Goal: Check status

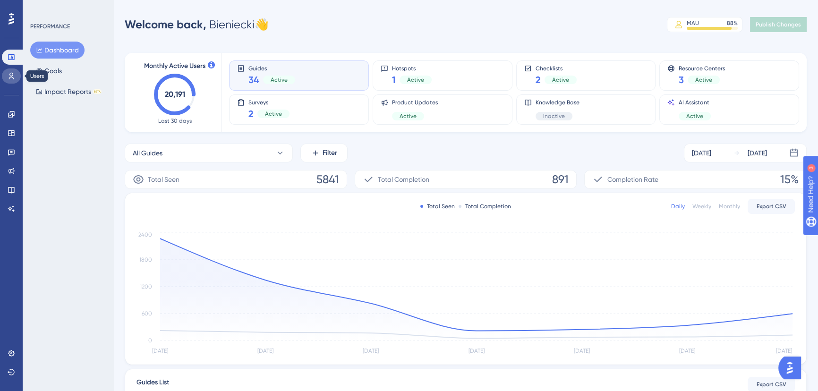
click at [17, 77] on link at bounding box center [11, 76] width 19 height 15
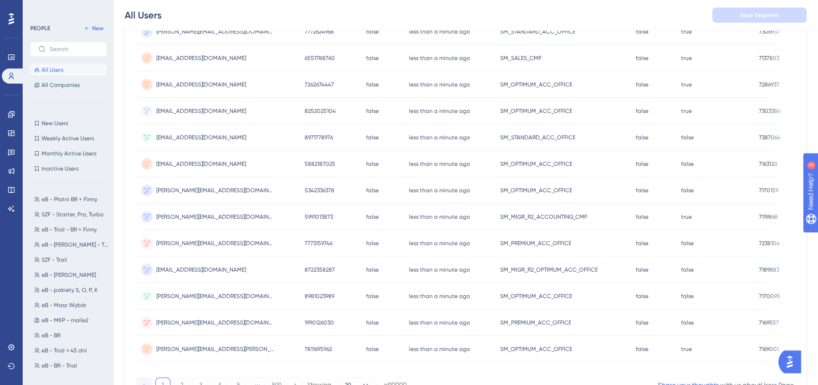
scroll to position [378, 0]
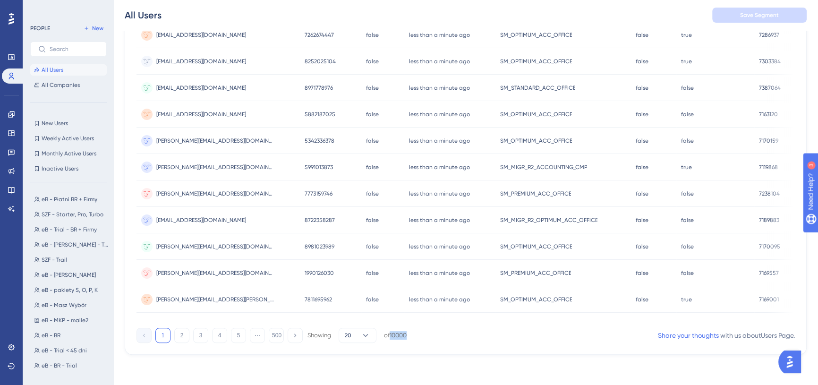
drag, startPoint x: 391, startPoint y: 331, endPoint x: 531, endPoint y: 328, distance: 139.4
click at [477, 329] on div "1 2 3 4 5 ⋯ 500 Showing 20 of 10000 Share your thoughts with us about Users Pag…" at bounding box center [466, 333] width 659 height 19
click at [530, 328] on div "1 2 3 4 5 ⋯ 500 Showing 20 of 10000 Share your thoughts with us about Users Pag…" at bounding box center [466, 333] width 659 height 19
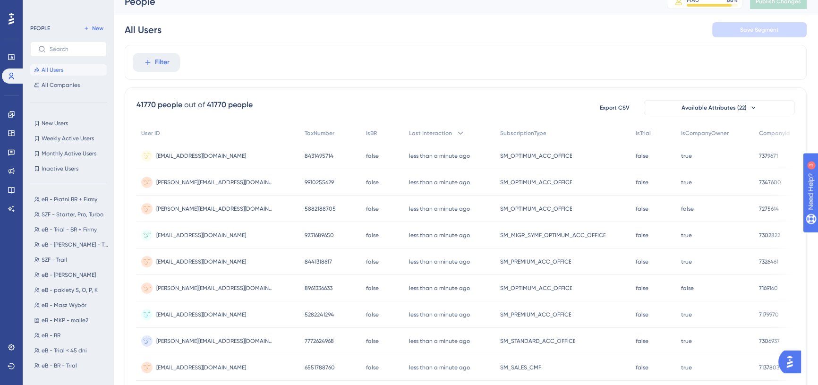
scroll to position [0, 0]
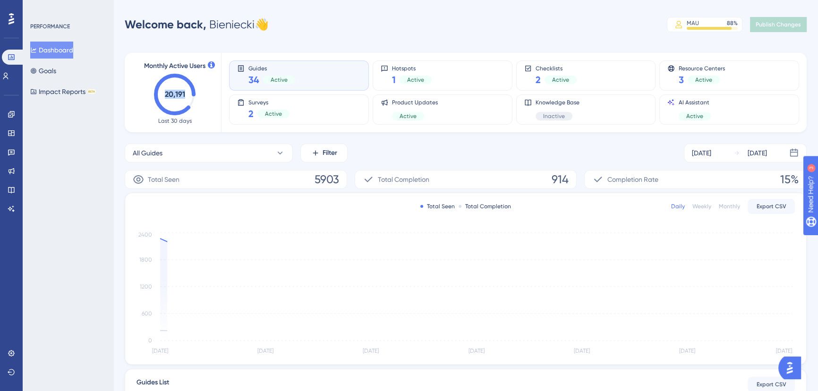
drag, startPoint x: 165, startPoint y: 94, endPoint x: 197, endPoint y: 94, distance: 31.2
click at [197, 94] on div "Monthly Active Users 20,191 Last 30 days" at bounding box center [175, 92] width 70 height 64
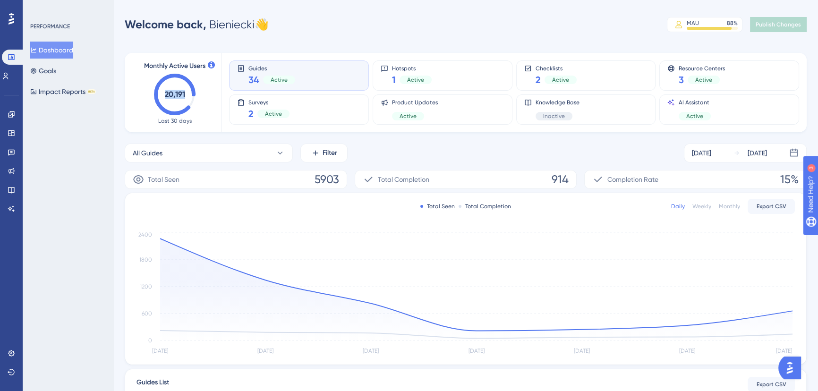
click at [211, 106] on div "Monthly Active Users 20,191 Last 30 days" at bounding box center [175, 92] width 93 height 79
drag, startPoint x: 165, startPoint y: 95, endPoint x: 188, endPoint y: 97, distance: 22.3
click at [188, 97] on icon "20,191" at bounding box center [175, 95] width 42 height 42
click at [187, 95] on icon "20,191" at bounding box center [175, 95] width 42 height 42
drag, startPoint x: 163, startPoint y: 94, endPoint x: 222, endPoint y: 109, distance: 61.0
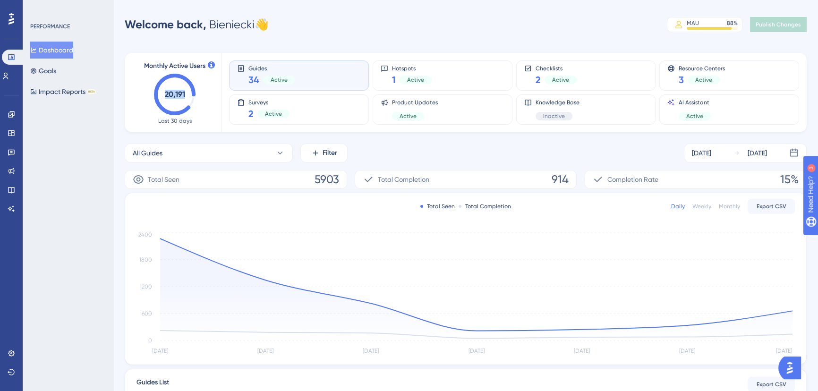
click at [187, 95] on icon "20,191" at bounding box center [175, 95] width 42 height 42
click at [223, 109] on div "Monthly Active Users 20,191 Last 30 days Guides 34 Active Hotspots 1 Active Che…" at bounding box center [466, 92] width 682 height 79
